Goal: Task Accomplishment & Management: Use online tool/utility

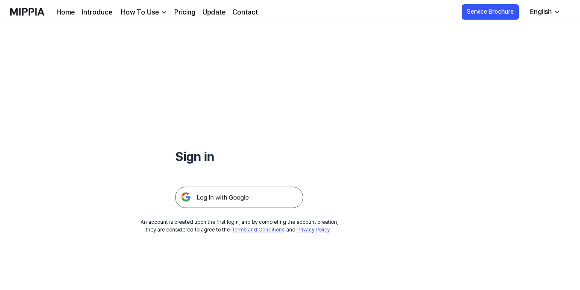
click at [248, 195] on img at bounding box center [239, 197] width 128 height 21
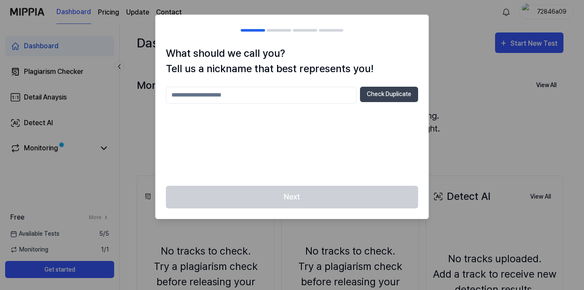
click at [304, 88] on input "text" at bounding box center [261, 95] width 191 height 17
type input "*"
click at [402, 94] on button "Check Duplicate" at bounding box center [389, 94] width 58 height 15
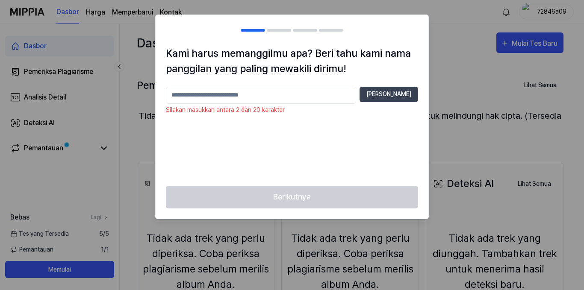
click at [232, 93] on input "text" at bounding box center [261, 95] width 190 height 17
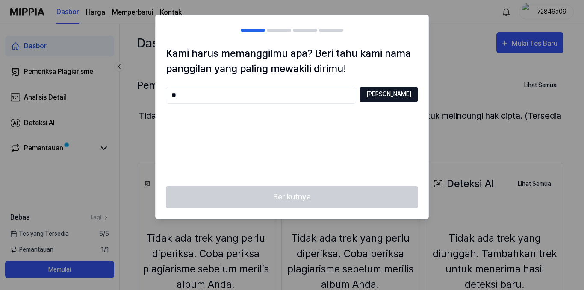
type input "**"
click at [369, 97] on font "Periksa Duplikat" at bounding box center [388, 94] width 45 height 7
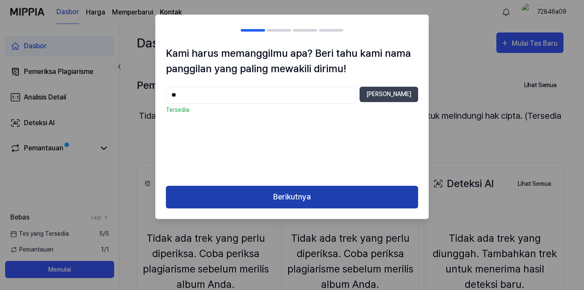
click at [327, 199] on button "Berikutnya" at bounding box center [292, 197] width 252 height 23
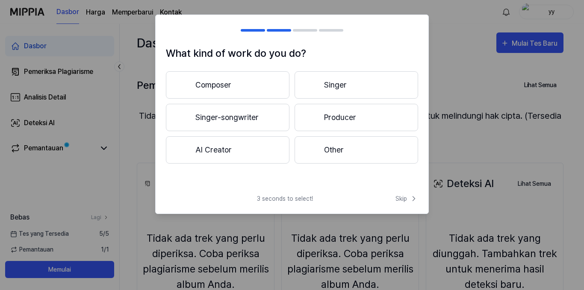
click at [253, 147] on button "AI Creator" at bounding box center [227, 149] width 123 height 27
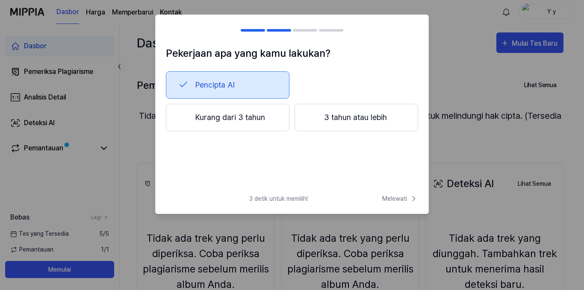
click at [253, 123] on font "Kurang dari 3 tahun" at bounding box center [230, 117] width 70 height 12
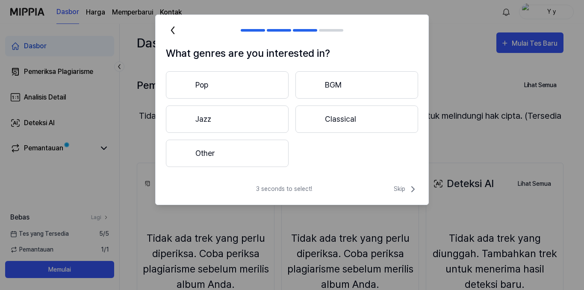
click at [255, 91] on button "Pop" at bounding box center [227, 84] width 123 height 27
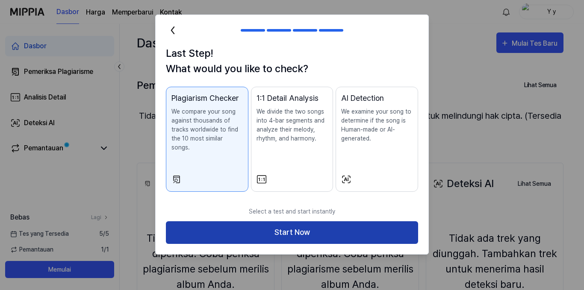
click at [269, 222] on button "Start Now" at bounding box center [292, 232] width 252 height 23
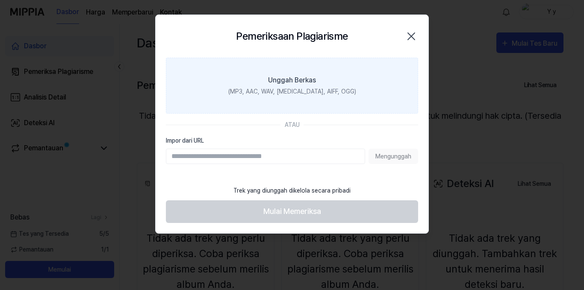
click at [282, 85] on div "Unggah Berkas" at bounding box center [292, 80] width 48 height 10
click at [0, 0] on input "Unggah Berkas (MP3, AAC, WAV, FLAC, AIFF, OGG)" at bounding box center [0, 0] width 0 height 0
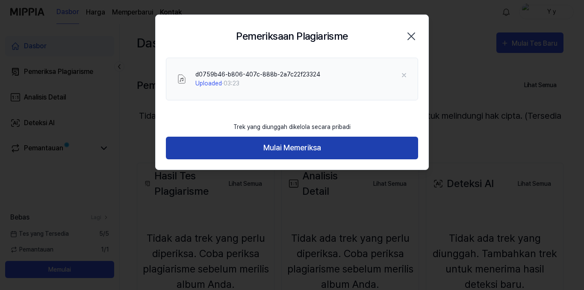
click at [273, 146] on font "Mulai Memeriksa" at bounding box center [292, 147] width 58 height 9
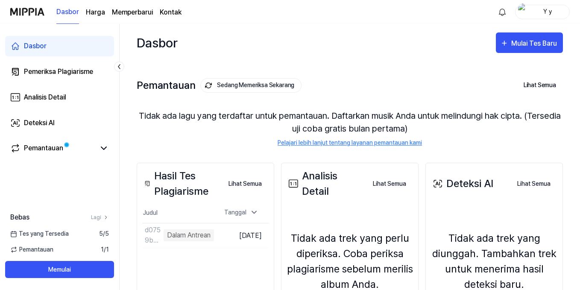
drag, startPoint x: 273, startPoint y: 179, endPoint x: 220, endPoint y: 127, distance: 73.7
click at [220, 127] on font "Tidak ada lagu yang terdaftar untuk pemantauan. Daftarkan musik Anda untuk meli…" at bounding box center [350, 122] width 426 height 26
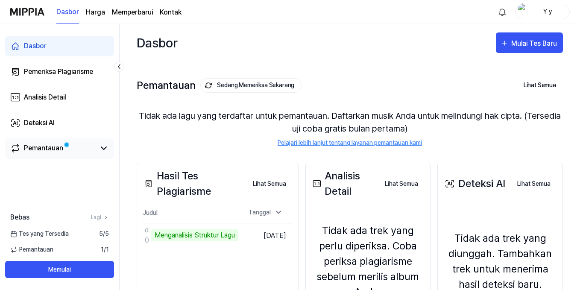
click at [92, 150] on link "Pemantauan" at bounding box center [52, 148] width 85 height 10
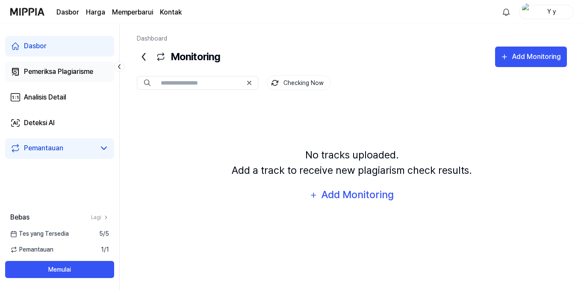
click at [85, 69] on font "Pemeriksa Plagiarisme" at bounding box center [58, 71] width 69 height 8
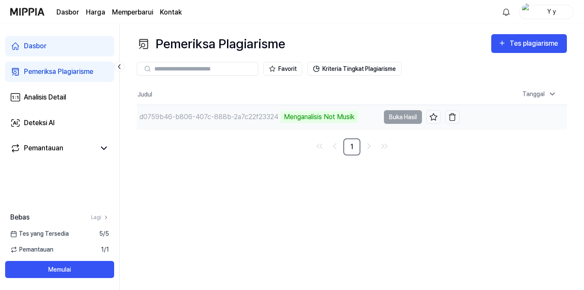
click at [317, 117] on font "Menganalisis Not Musik" at bounding box center [319, 117] width 70 height 8
click at [395, 117] on td "d0759b46-b806-407c-888b-2a7c22f23324 Menganalisis Not Musik Buka Hasil" at bounding box center [298, 117] width 323 height 24
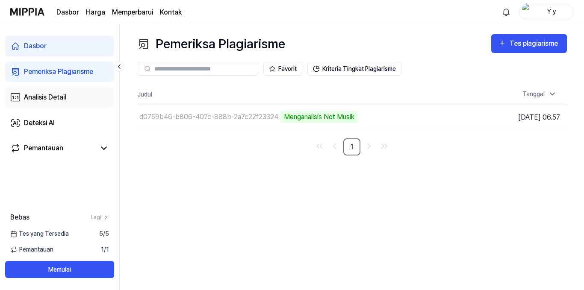
click at [80, 93] on link "Analisis Detail" at bounding box center [59, 97] width 109 height 21
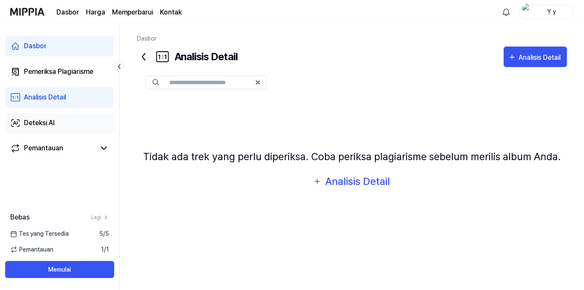
click at [61, 118] on link "Deteksi AI" at bounding box center [59, 123] width 109 height 21
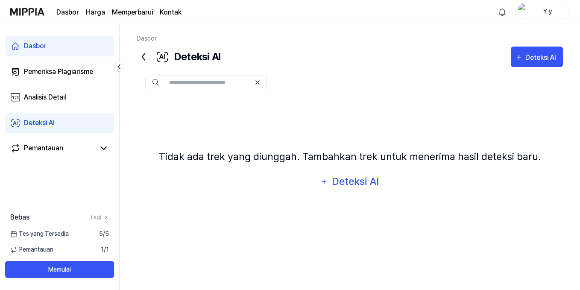
click at [62, 48] on link "Dasbor" at bounding box center [59, 46] width 109 height 21
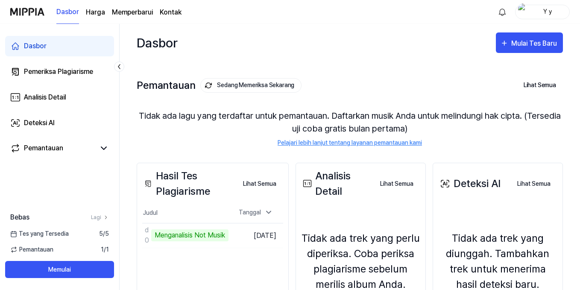
click at [241, 58] on div "Dasbor Mulai Tes Baru" at bounding box center [350, 43] width 426 height 38
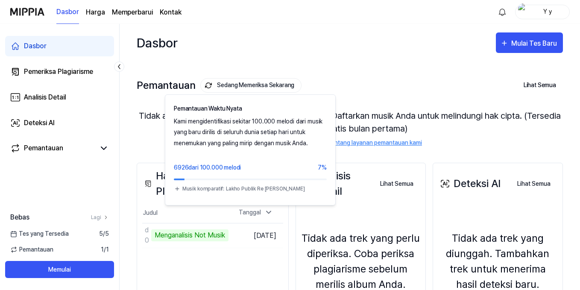
click at [238, 85] on font "Sedang Memeriksa Sekarang" at bounding box center [255, 85] width 77 height 7
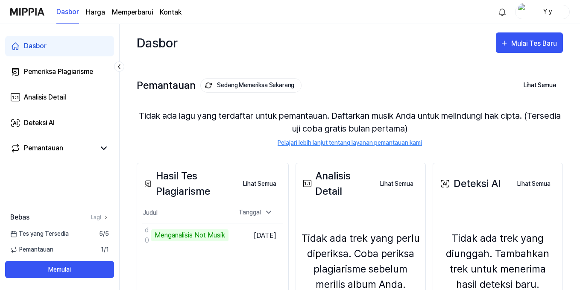
click at [238, 85] on font "Sedang Memeriksa Sekarang" at bounding box center [255, 85] width 77 height 7
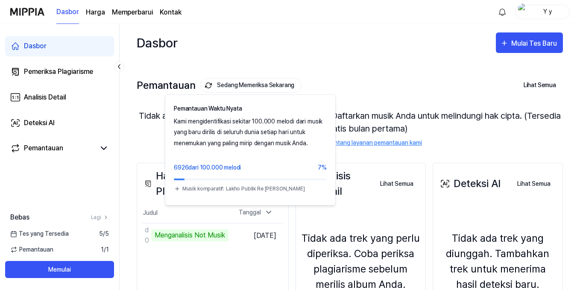
click at [238, 85] on font "Sedang Memeriksa Sekarang" at bounding box center [255, 85] width 77 height 7
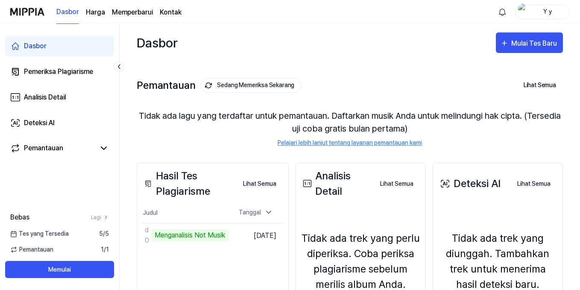
click at [238, 85] on font "Sedang Memeriksa Sekarang" at bounding box center [255, 85] width 77 height 7
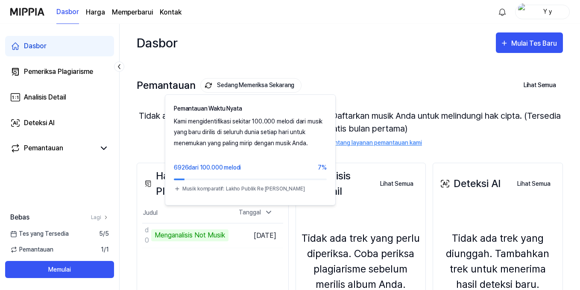
click at [259, 85] on font "Sedang Memeriksa Sekarang" at bounding box center [255, 85] width 77 height 7
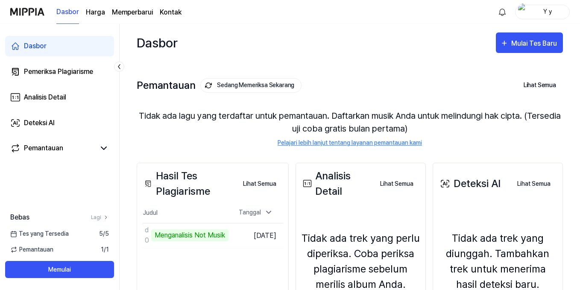
click at [259, 85] on font "Sedang Memeriksa Sekarang" at bounding box center [255, 85] width 77 height 7
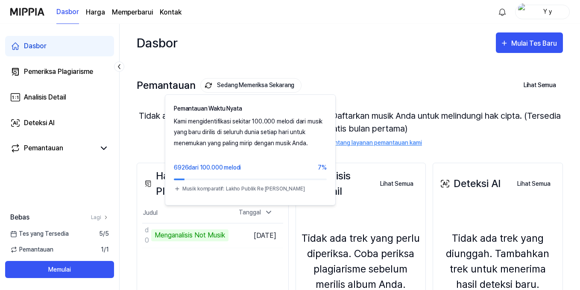
click at [259, 85] on font "Sedang Memeriksa Sekarang" at bounding box center [255, 85] width 77 height 7
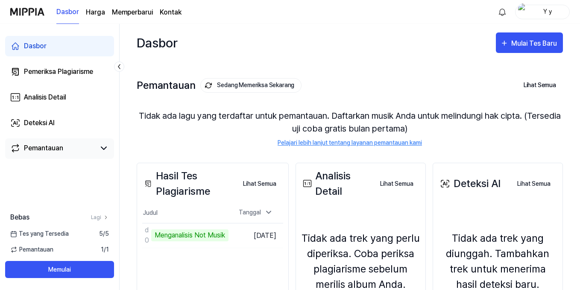
click at [68, 153] on link "Pemantauan" at bounding box center [52, 148] width 85 height 10
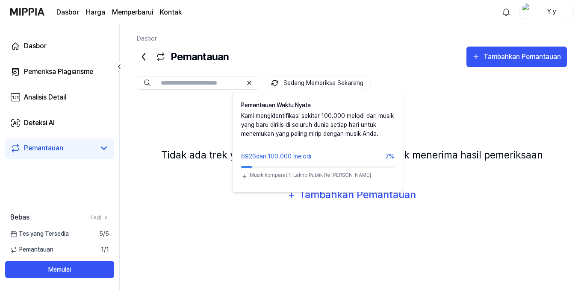
click at [284, 82] on font "Sedang Memeriksa Sekarang" at bounding box center [323, 82] width 80 height 7
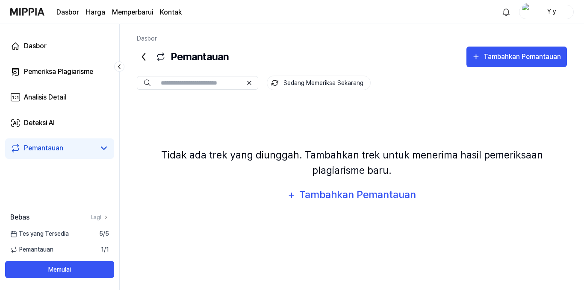
click at [284, 82] on font "Sedang Memeriksa Sekarang" at bounding box center [323, 82] width 80 height 7
click at [311, 33] on div "Dasbor Pemantauan Tambahkan Pemantauan Pemantauan Sedang Memeriksa Sekarang Sed…" at bounding box center [352, 157] width 464 height 266
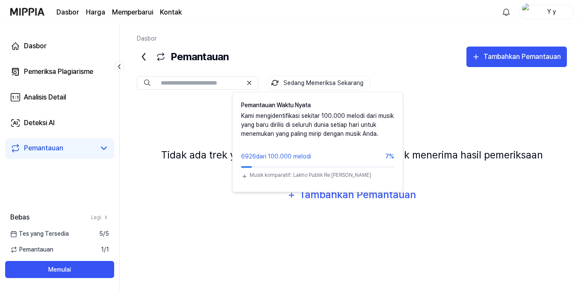
click at [302, 81] on font "Sedang Memeriksa Sekarang" at bounding box center [323, 82] width 80 height 7
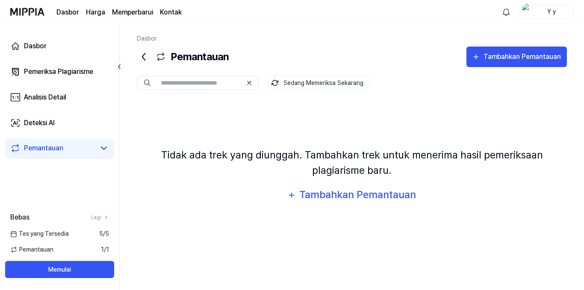
click at [302, 81] on font "Sedang Memeriksa Sekarang" at bounding box center [323, 82] width 80 height 7
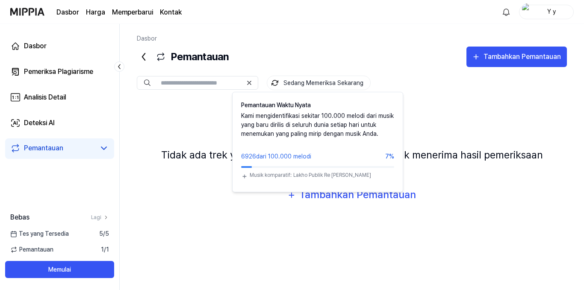
click at [302, 81] on font "Sedang Memeriksa Sekarang" at bounding box center [323, 82] width 80 height 7
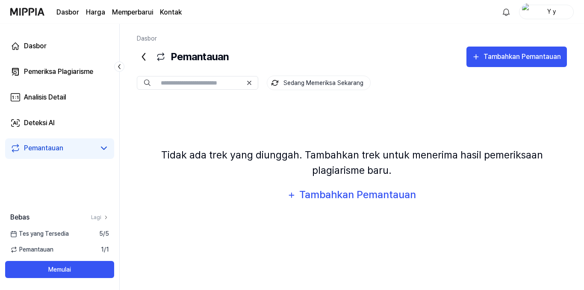
click at [302, 81] on font "Sedang Memeriksa Sekarang" at bounding box center [323, 82] width 80 height 7
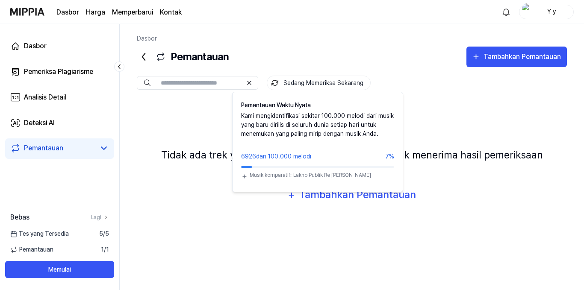
click at [302, 81] on font "Sedang Memeriksa Sekarang" at bounding box center [323, 82] width 80 height 7
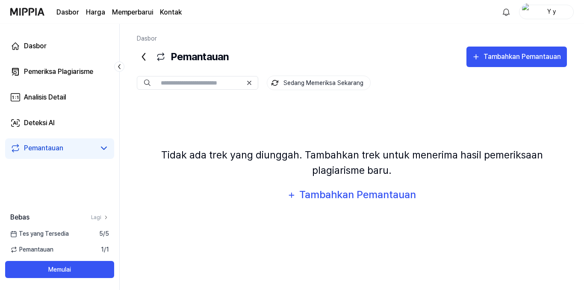
click at [302, 81] on font "Sedang Memeriksa Sekarang" at bounding box center [323, 82] width 80 height 7
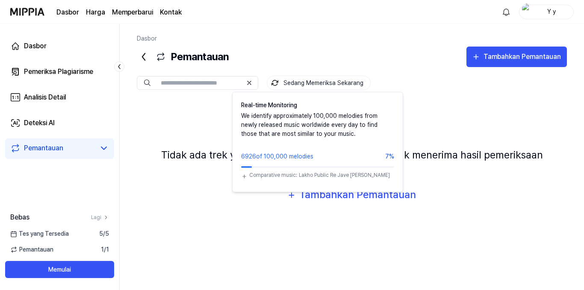
click at [295, 85] on font "Sedang Memeriksa Sekarang" at bounding box center [323, 82] width 80 height 7
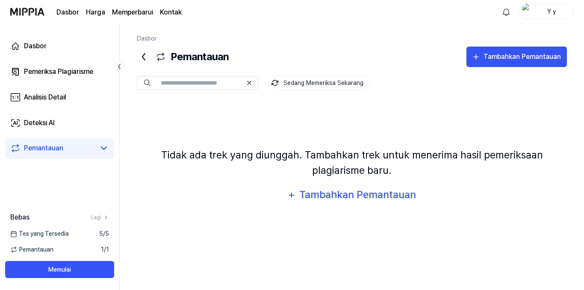
click at [295, 85] on font "Sedang Memeriksa Sekarang" at bounding box center [323, 82] width 80 height 7
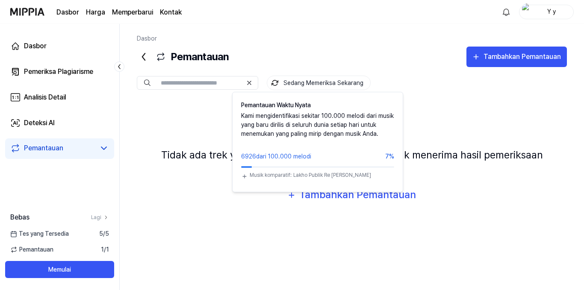
click at [295, 85] on font "Sedang Memeriksa Sekarang" at bounding box center [323, 82] width 80 height 7
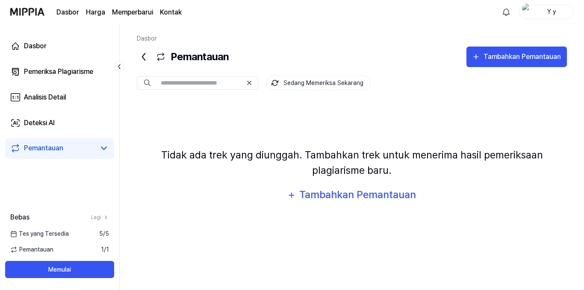
click at [295, 85] on font "Sedang Memeriksa Sekarang" at bounding box center [323, 82] width 80 height 7
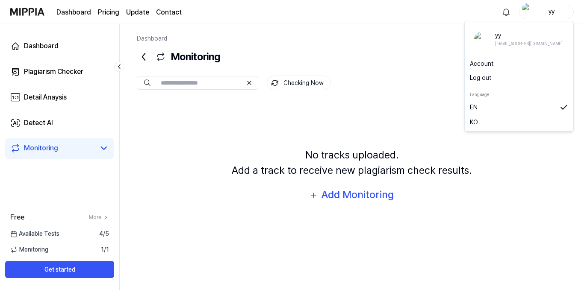
click at [538, 13] on div "yy" at bounding box center [550, 11] width 33 height 9
click at [492, 81] on button "Log out" at bounding box center [518, 77] width 98 height 9
